Goal: Information Seeking & Learning: Check status

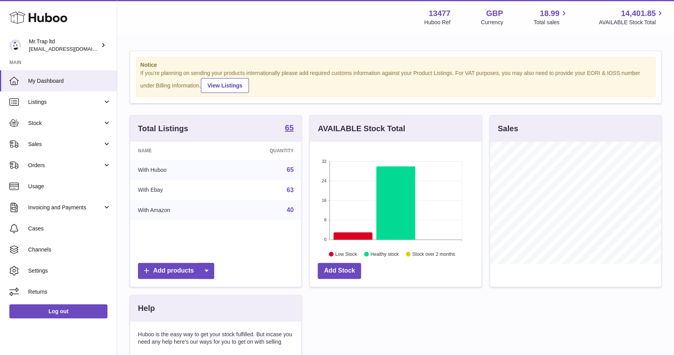
scroll to position [122, 171]
click at [63, 146] on span "Sales" at bounding box center [65, 144] width 75 height 7
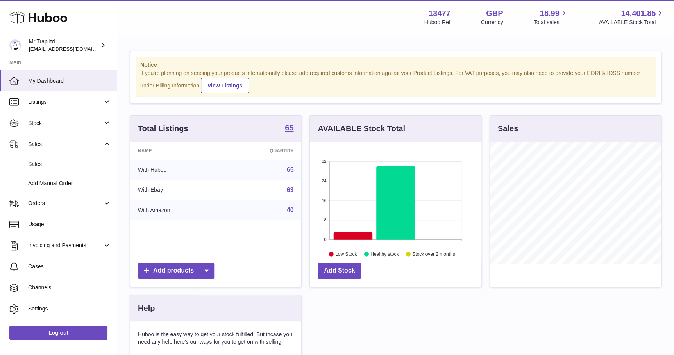
click at [57, 165] on span "Sales" at bounding box center [69, 164] width 83 height 7
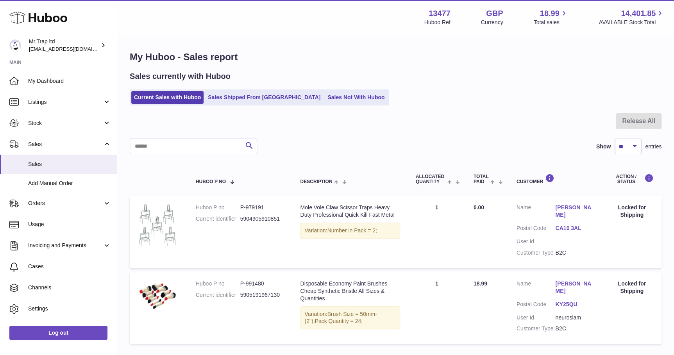
click at [52, 16] on icon at bounding box center [38, 18] width 58 height 16
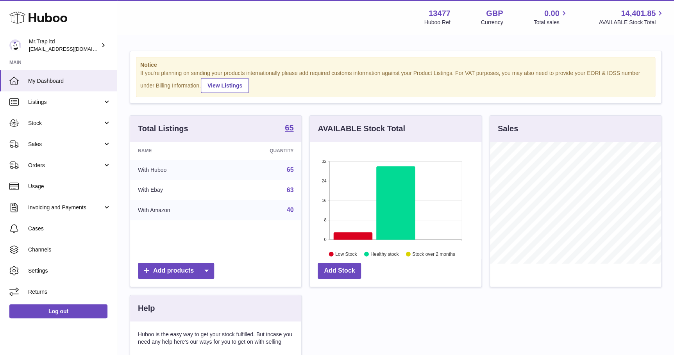
scroll to position [122, 171]
click at [47, 144] on span "Sales" at bounding box center [65, 144] width 75 height 7
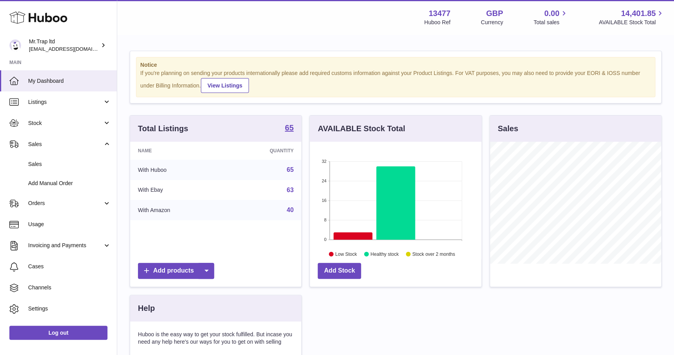
click at [46, 160] on link "Sales" at bounding box center [58, 164] width 117 height 19
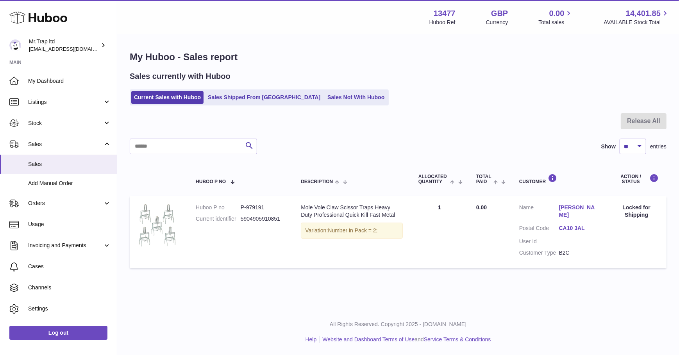
click at [55, 9] on div "Huboo" at bounding box center [58, 18] width 117 height 34
click at [56, 14] on icon at bounding box center [38, 18] width 58 height 16
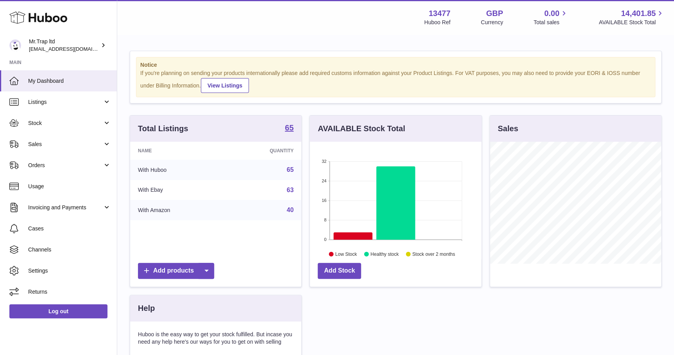
scroll to position [122, 171]
click at [47, 145] on span "Sales" at bounding box center [65, 144] width 75 height 7
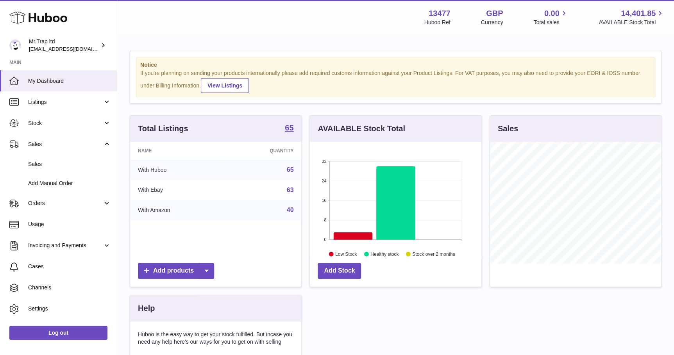
click at [55, 162] on span "Sales" at bounding box center [69, 164] width 83 height 7
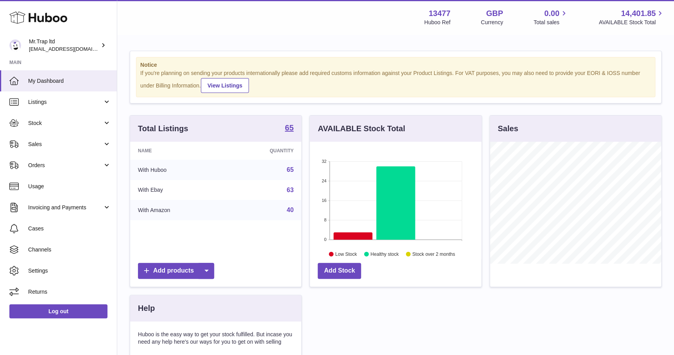
scroll to position [122, 171]
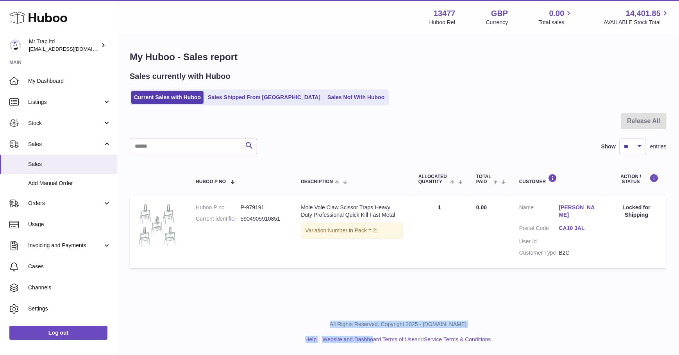
drag, startPoint x: 325, startPoint y: 356, endPoint x: 332, endPoint y: 316, distance: 40.2
click at [332, 316] on div "All Rights Reserved. Copyright 2025 - [DOMAIN_NAME] Help Website and Dashboard …" at bounding box center [398, 332] width 562 height 46
drag, startPoint x: 332, startPoint y: 316, endPoint x: 321, endPoint y: 354, distance: 39.4
click at [321, 355] on div "All Rights Reserved. Copyright 2025 - [DOMAIN_NAME] Help Website and Dashboard …" at bounding box center [398, 332] width 562 height 46
